Goal: Task Accomplishment & Management: Use online tool/utility

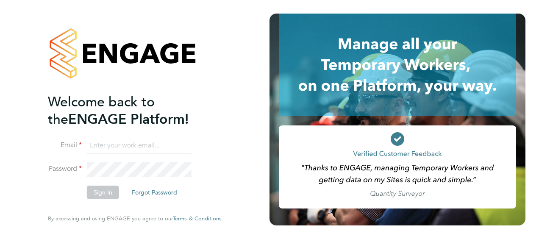
type input "[PERSON_NAME][EMAIL_ADDRESS][PERSON_NAME][DOMAIN_NAME]"
click at [102, 191] on button "Sign In" at bounding box center [103, 193] width 32 height 14
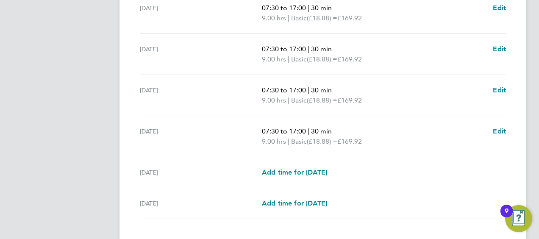
scroll to position [379, 0]
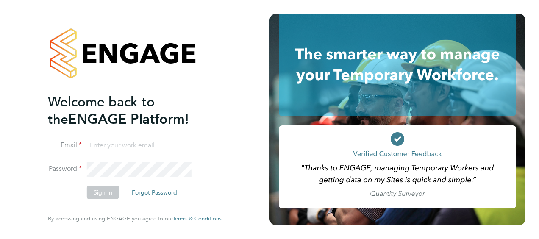
type input "[PERSON_NAME][EMAIL_ADDRESS][PERSON_NAME][DOMAIN_NAME]"
click at [103, 192] on button "Sign In" at bounding box center [103, 193] width 32 height 14
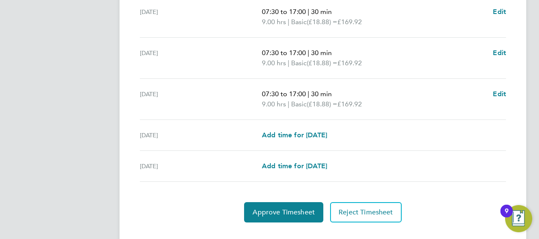
scroll to position [379, 0]
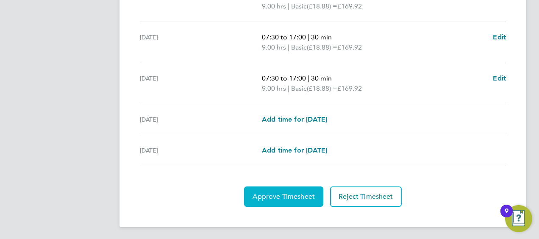
click at [272, 199] on button "Approve Timesheet" at bounding box center [283, 197] width 79 height 20
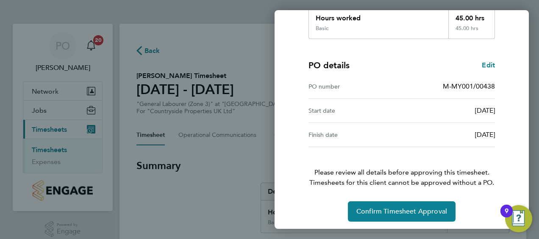
scroll to position [166, 0]
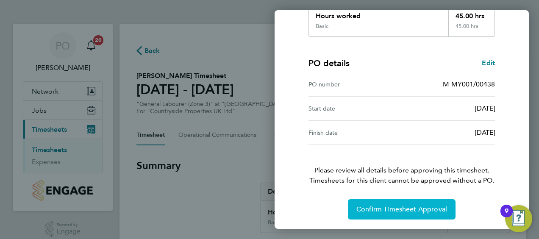
click at [373, 204] on button "Confirm Timesheet Approval" at bounding box center [402, 209] width 108 height 20
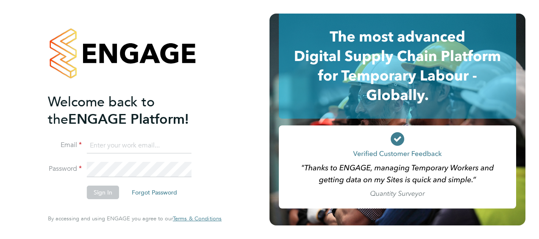
type input "[PERSON_NAME][EMAIL_ADDRESS][PERSON_NAME][DOMAIN_NAME]"
click at [94, 193] on button "Sign In" at bounding box center [103, 193] width 32 height 14
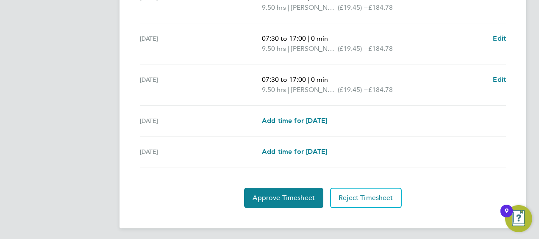
scroll to position [379, 0]
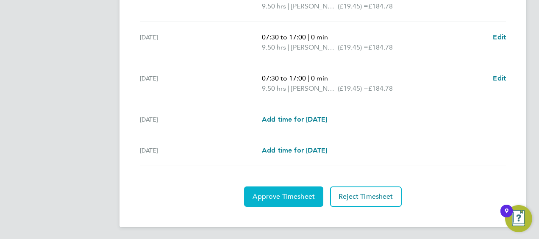
click at [314, 187] on button "Approve Timesheet" at bounding box center [283, 197] width 79 height 20
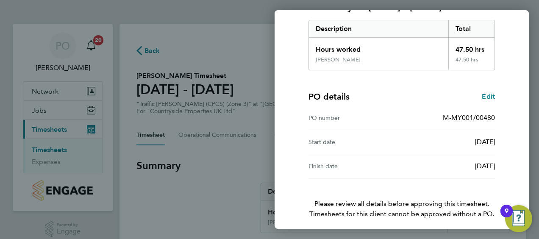
scroll to position [166, 0]
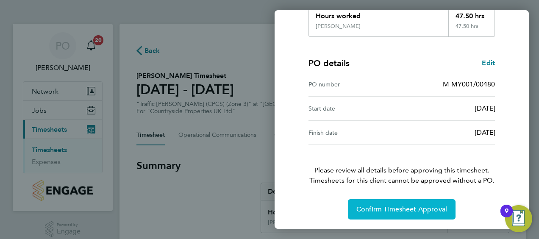
click at [382, 210] on span "Confirm Timesheet Approval" at bounding box center [402, 209] width 91 height 8
